Goal: Check status: Check status

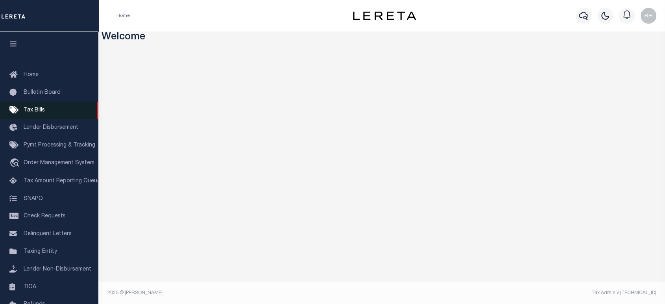
click at [32, 109] on span "Tax Bills" at bounding box center [34, 111] width 21 height 6
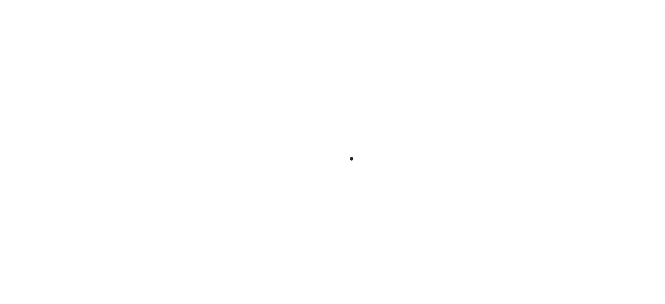
select select
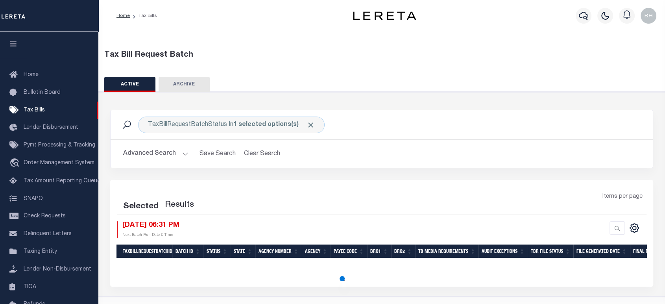
click at [181, 152] on button "Advanced Search" at bounding box center [155, 153] width 65 height 15
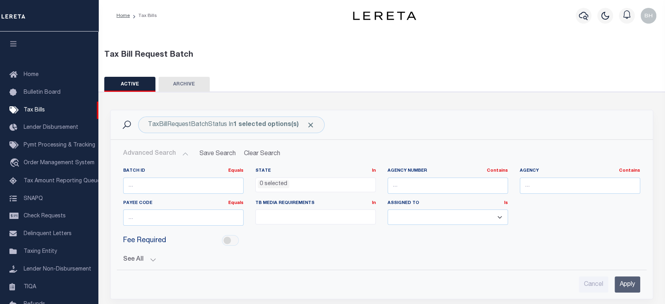
scroll to position [27, 0]
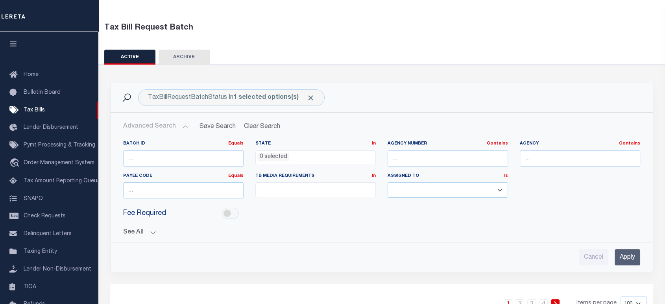
click at [302, 184] on ul at bounding box center [316, 188] width 120 height 11
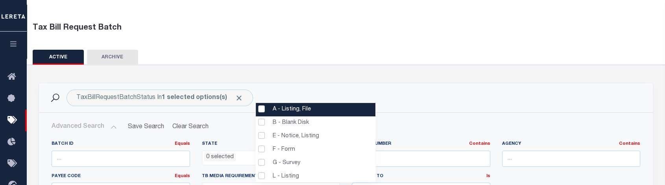
click at [262, 107] on li "A - Listing, File" at bounding box center [316, 109] width 120 height 13
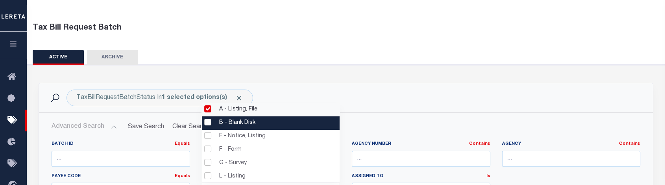
click at [209, 122] on li "B - Blank Disk" at bounding box center [271, 122] width 138 height 13
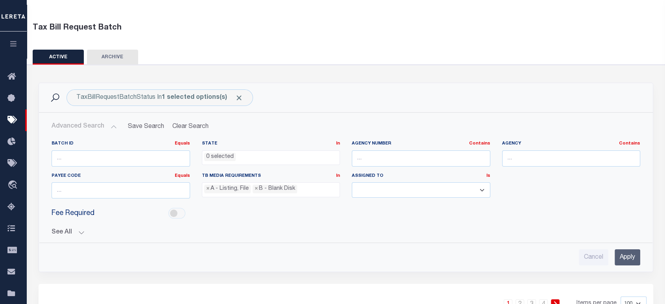
click at [222, 229] on button "See All" at bounding box center [346, 232] width 589 height 7
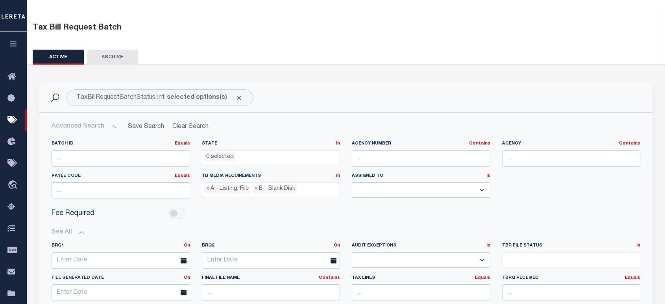
click at [313, 186] on ul "× A - Listing, File × B - Blank Disk" at bounding box center [271, 188] width 138 height 11
click at [206, 188] on span "×" at bounding box center [208, 189] width 4 height 9
select select "17"
click at [208, 190] on span "×" at bounding box center [208, 189] width 4 height 9
select select
